Goal: Task Accomplishment & Management: Complete application form

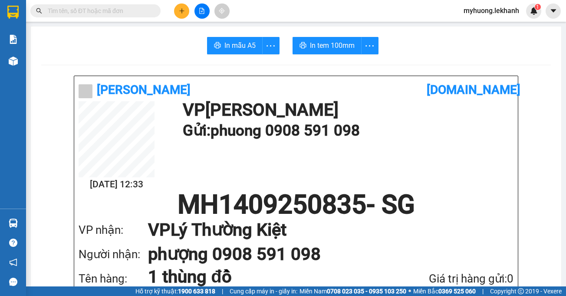
scroll to position [43, 0]
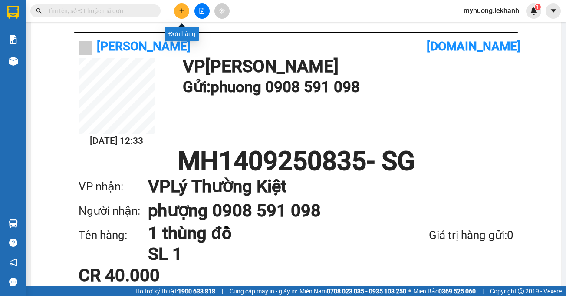
click at [187, 15] on button at bounding box center [181, 10] width 15 height 15
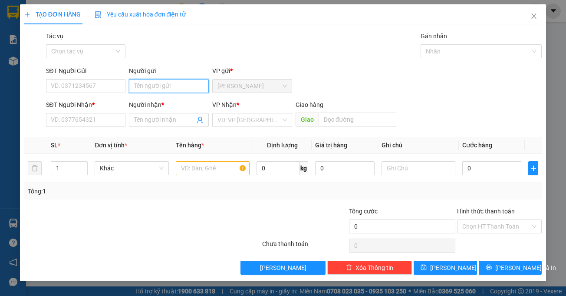
click at [155, 84] on input "Người gửi" at bounding box center [169, 86] width 80 height 14
click at [192, 88] on input "Người gửi" at bounding box center [169, 86] width 80 height 14
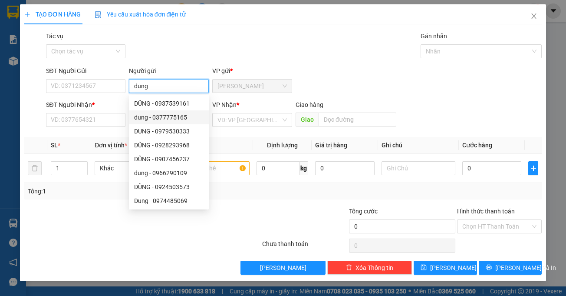
click at [133, 87] on input "dung" at bounding box center [169, 86] width 80 height 14
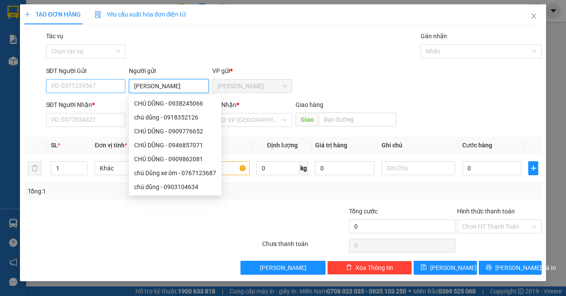
type input "[PERSON_NAME]"
click at [112, 79] on input "SĐT Người Gửi" at bounding box center [86, 86] width 80 height 14
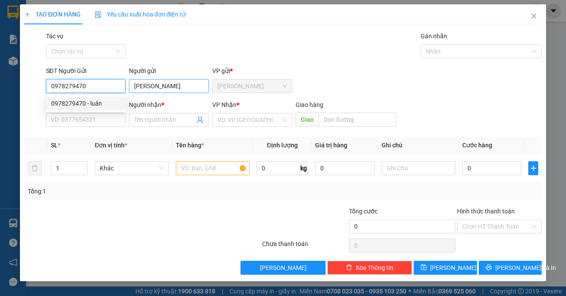
type input "0978279470"
click at [152, 86] on input "[PERSON_NAME]" at bounding box center [169, 86] width 80 height 14
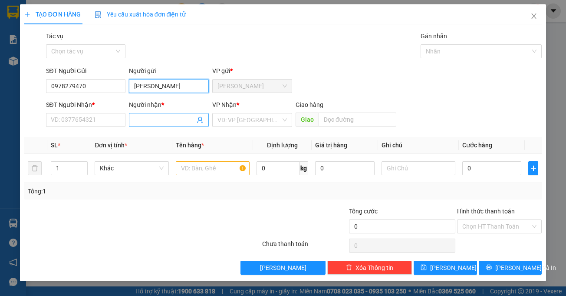
type input "[PERSON_NAME]"
click at [174, 121] on input "Người nhận *" at bounding box center [164, 120] width 61 height 10
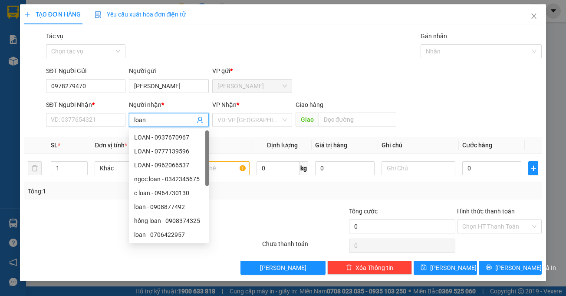
type input "loan"
click at [108, 125] on div "SĐT Người Nhận * VD: 0377654321" at bounding box center [86, 115] width 80 height 30
click at [108, 125] on input "SĐT Người Nhận *" at bounding box center [86, 120] width 80 height 14
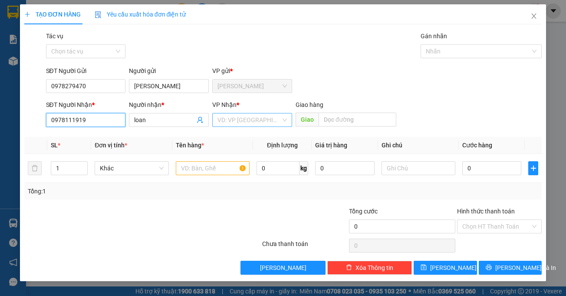
type input "0978111919"
click at [240, 121] on input "search" at bounding box center [248, 119] width 63 height 13
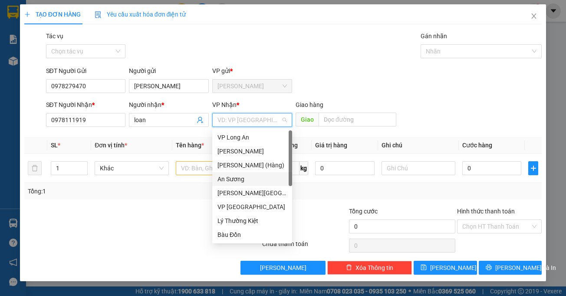
click at [235, 175] on div "An Sương" at bounding box center [251, 179] width 69 height 10
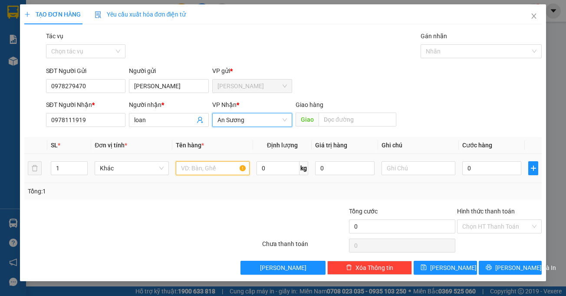
click at [217, 168] on input "text" at bounding box center [213, 168] width 74 height 14
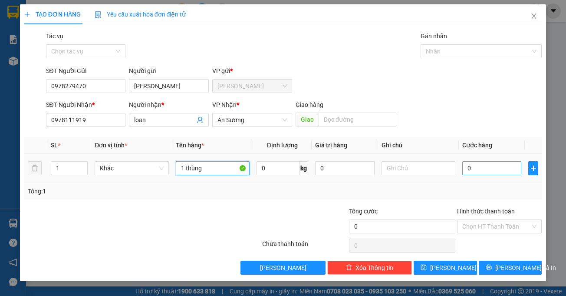
type input "1 thùng"
click at [473, 164] on input "0" at bounding box center [491, 168] width 59 height 14
type input "4"
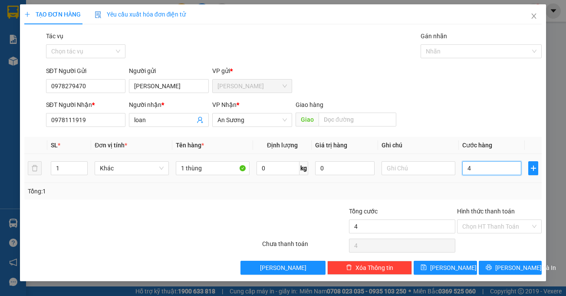
type input "40"
type input "40.000"
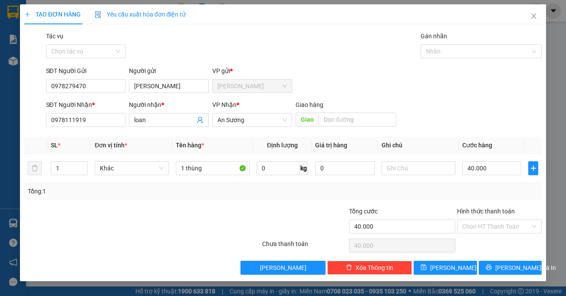
drag, startPoint x: 425, startPoint y: 200, endPoint x: 447, endPoint y: 219, distance: 28.9
click at [426, 200] on div "Transit Pickup Surcharge Ids Transit Deliver Surcharge Ids Transit Deliver Surc…" at bounding box center [283, 152] width 518 height 243
click at [486, 227] on input "Hình thức thanh toán" at bounding box center [496, 226] width 68 height 13
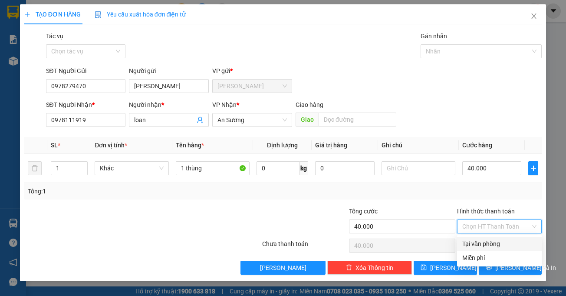
click at [493, 246] on div "Tại văn phòng" at bounding box center [499, 244] width 74 height 10
type input "0"
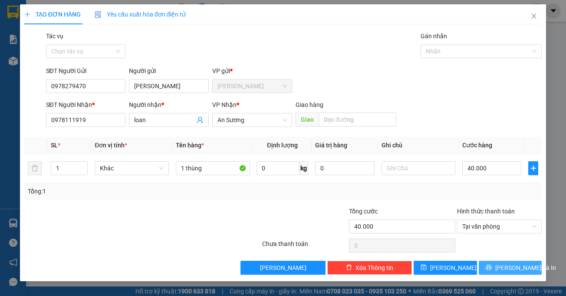
click at [514, 269] on span "[PERSON_NAME] và In" at bounding box center [525, 268] width 61 height 10
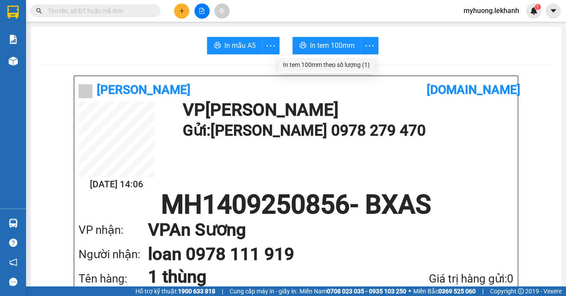
click at [366, 65] on div "In tem 100mm theo số lượng (1)" at bounding box center [326, 65] width 87 height 10
